Goal: Task Accomplishment & Management: Manage account settings

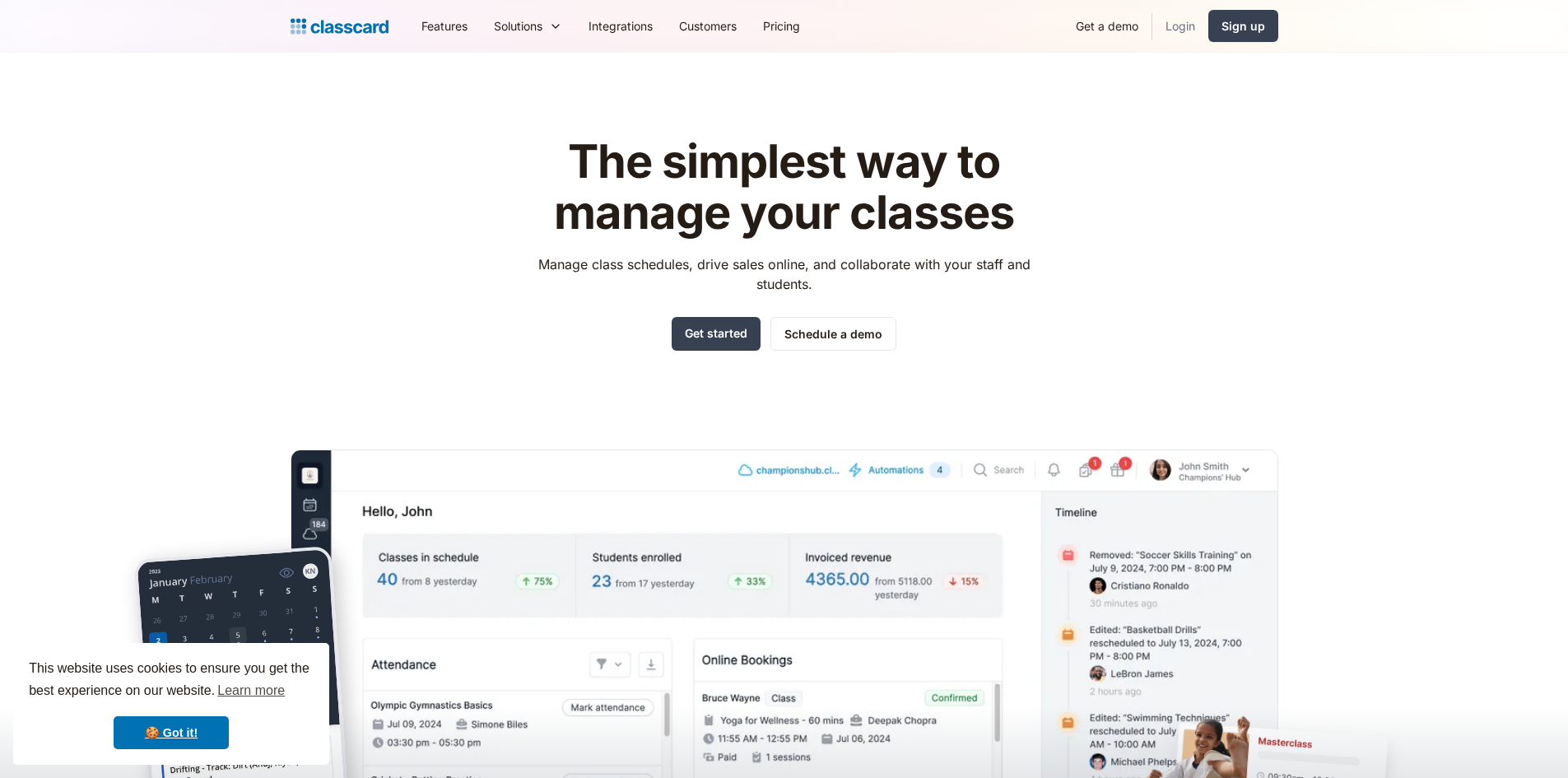
click at [1172, 26] on link "Login" at bounding box center [1181, 25] width 56 height 37
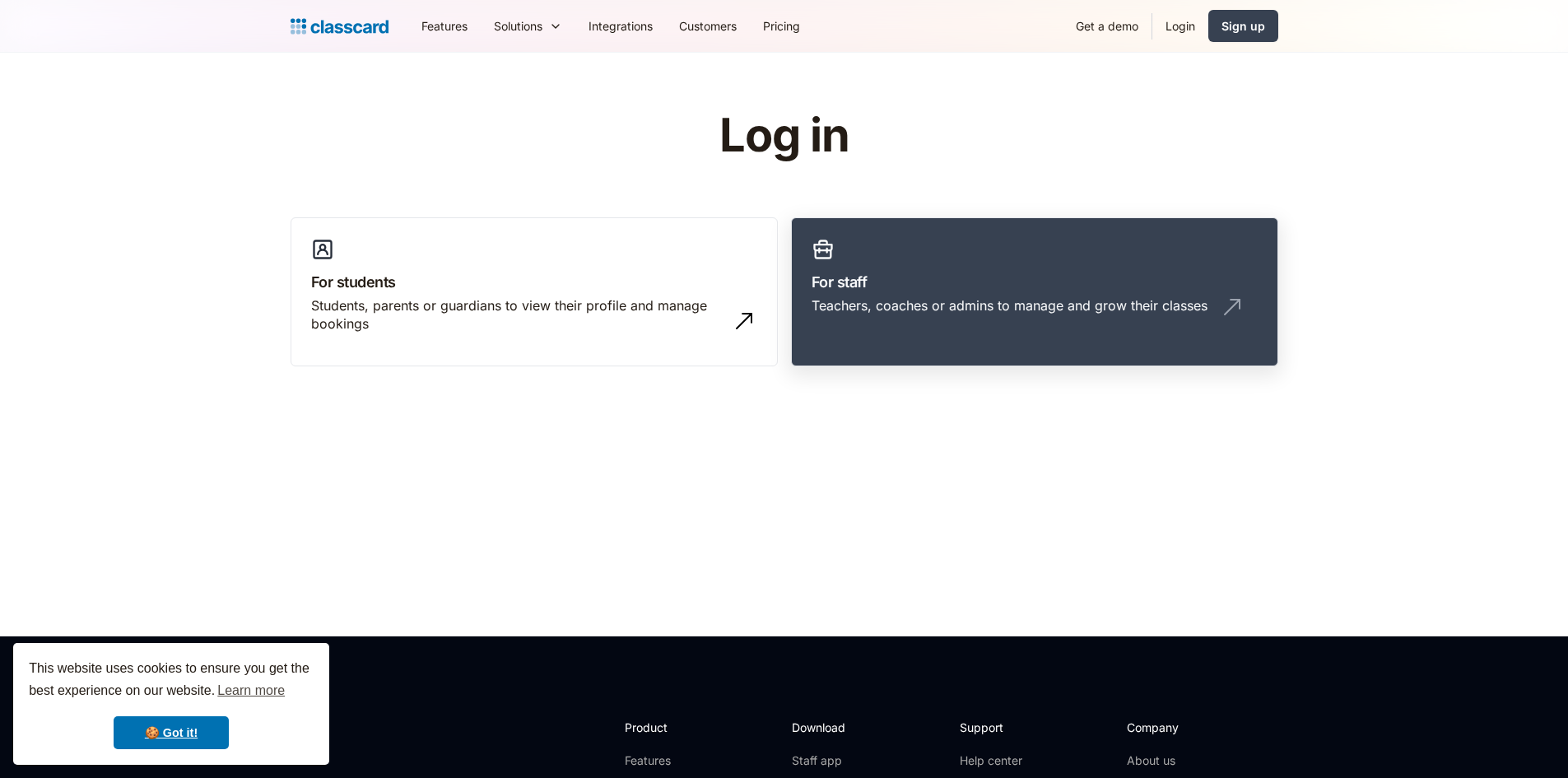
click at [994, 254] on link "For staff Teachers, coaches or admins to manage and grow their classes" at bounding box center [1035, 291] width 488 height 150
